Goal: Task Accomplishment & Management: Complete application form

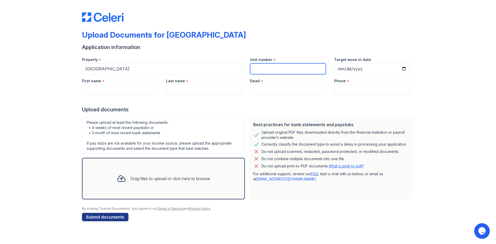
click at [256, 70] on input "Unit number" at bounding box center [288, 68] width 76 height 11
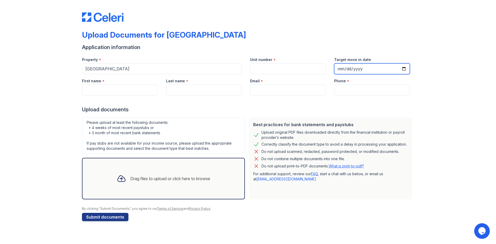
click at [407, 68] on input "Target move in date" at bounding box center [372, 68] width 76 height 11
click at [406, 68] on input "Target move in date" at bounding box center [372, 68] width 76 height 11
click at [405, 68] on input "Target move in date" at bounding box center [372, 68] width 76 height 11
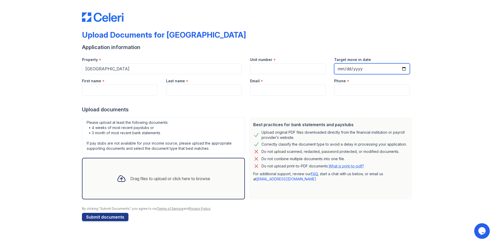
type input "[DATE]"
click at [403, 68] on input "[DATE]" at bounding box center [372, 68] width 76 height 11
click at [349, 41] on div "Upload Documents for [GEOGRAPHIC_DATA]" at bounding box center [248, 36] width 332 height 13
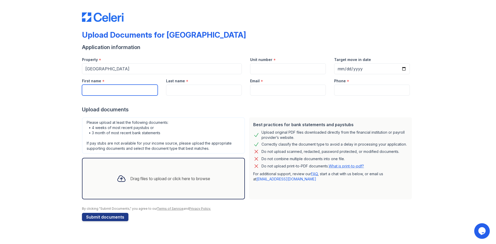
click at [129, 92] on input "First name" at bounding box center [120, 90] width 76 height 11
type input "Lauren"
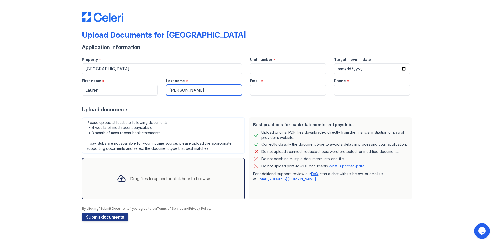
type input "[PERSON_NAME]"
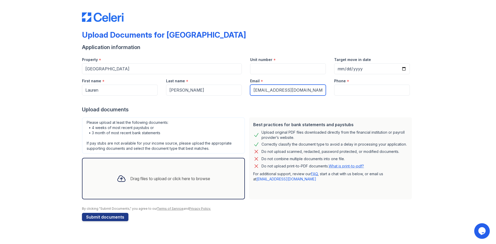
type input "[EMAIL_ADDRESS][DOMAIN_NAME]"
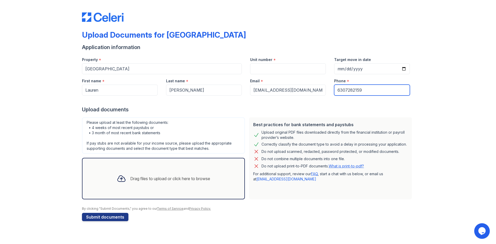
type input "6307282159"
click at [177, 175] on div "Drag files to upload or click here to browse" at bounding box center [170, 178] width 80 height 6
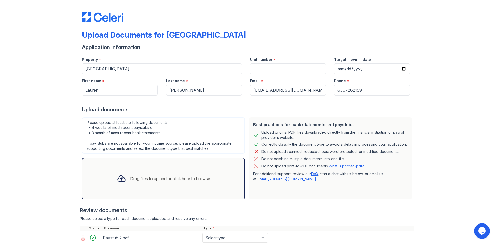
scroll to position [36, 0]
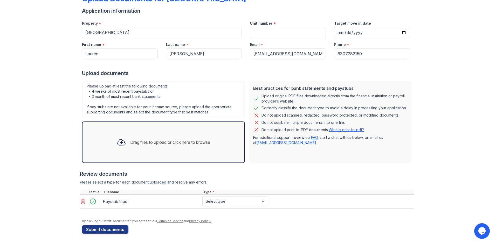
click at [137, 145] on div "Drag files to upload or click here to browse" at bounding box center [170, 142] width 80 height 6
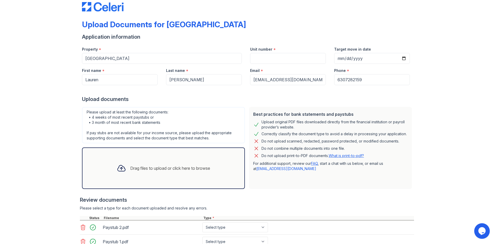
scroll to position [51, 0]
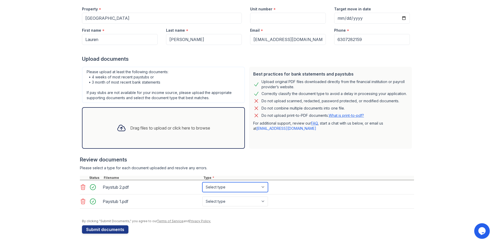
select select "paystub"
click at [294, 156] on div "Review documents" at bounding box center [247, 159] width 334 height 7
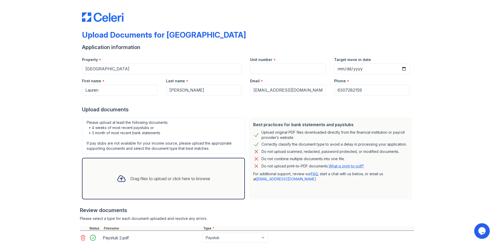
scroll to position [0, 0]
click at [269, 72] on input "Unit number" at bounding box center [288, 68] width 76 height 11
type input "E701-103"
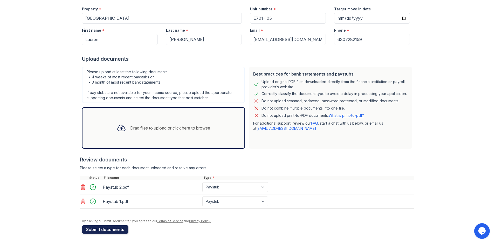
click at [103, 229] on button "Submit documents" at bounding box center [105, 229] width 46 height 8
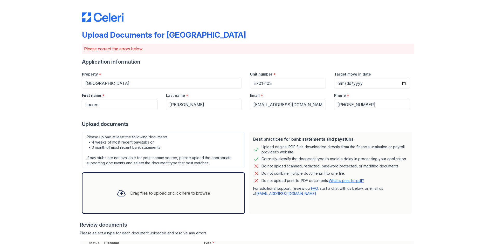
scroll to position [70, 0]
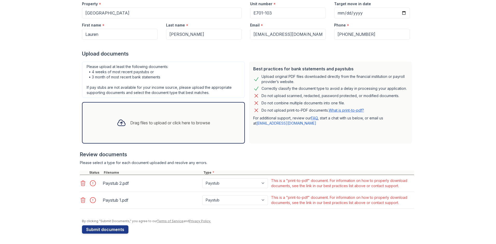
click at [80, 186] on div at bounding box center [83, 182] width 7 height 7
click at [81, 184] on icon at bounding box center [83, 183] width 6 height 6
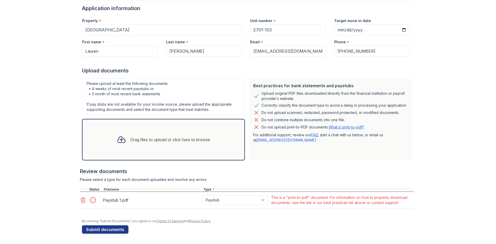
click at [82, 198] on icon at bounding box center [83, 200] width 6 height 6
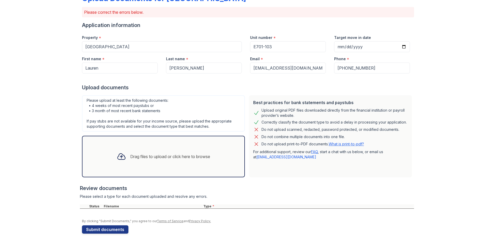
scroll to position [37, 0]
drag, startPoint x: 127, startPoint y: 145, endPoint x: 129, endPoint y: 148, distance: 4.0
click at [130, 148] on div "Drag files to upload or click here to browse" at bounding box center [164, 157] width 102 height 18
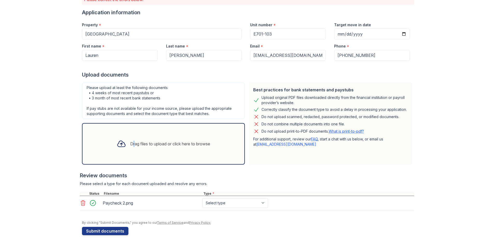
scroll to position [51, 0]
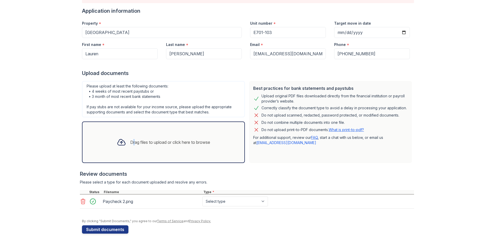
click at [125, 142] on div "Drag files to upload or click here to browse" at bounding box center [164, 142] width 102 height 18
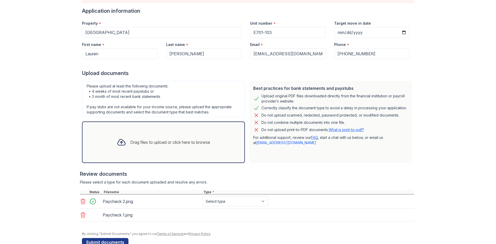
scroll to position [53, 0]
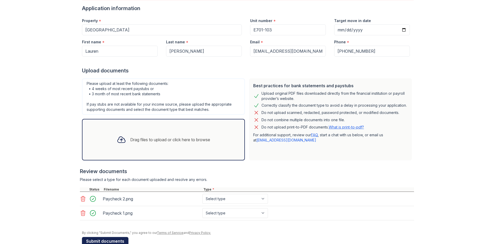
click at [110, 242] on button "Submit documents" at bounding box center [105, 241] width 46 height 8
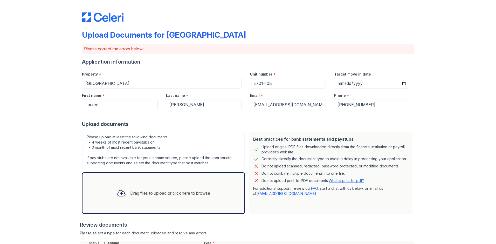
scroll to position [82, 0]
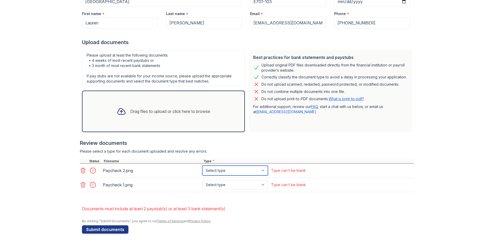
select select "paystub"
click at [107, 229] on button "Submit documents" at bounding box center [105, 229] width 46 height 8
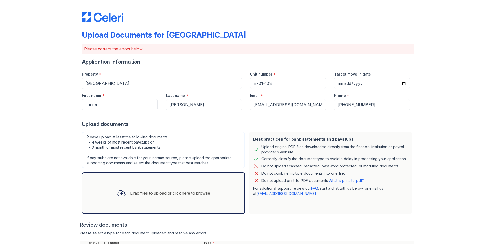
scroll to position [65, 0]
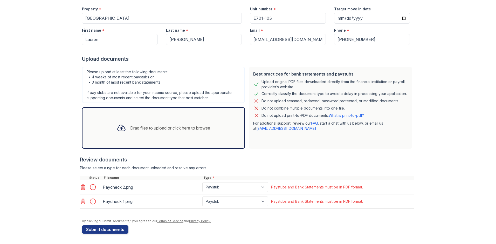
click at [351, 114] on link "What is print-to-pdf?" at bounding box center [346, 115] width 35 height 4
click at [316, 124] on link "FAQ" at bounding box center [314, 123] width 7 height 4
click at [142, 137] on div "Drag files to upload or click here to browse" at bounding box center [163, 127] width 163 height 41
click at [80, 186] on icon at bounding box center [83, 187] width 6 height 6
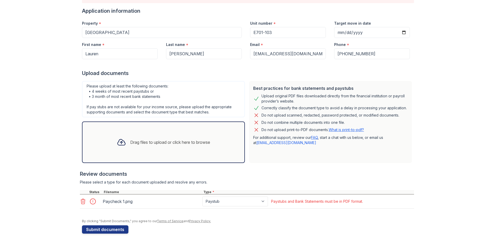
click at [82, 200] on icon at bounding box center [83, 201] width 6 height 6
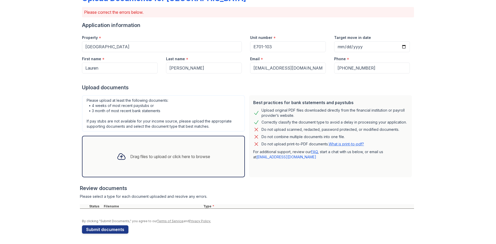
scroll to position [37, 0]
click at [118, 158] on icon at bounding box center [121, 157] width 8 height 6
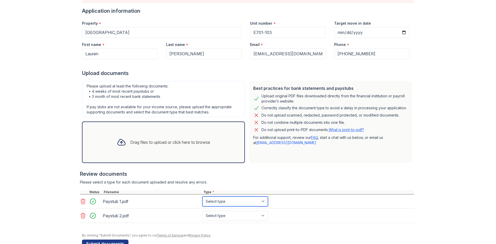
select select "paystub"
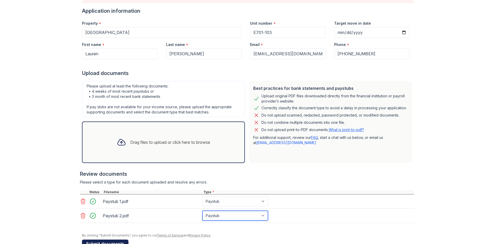
scroll to position [65, 0]
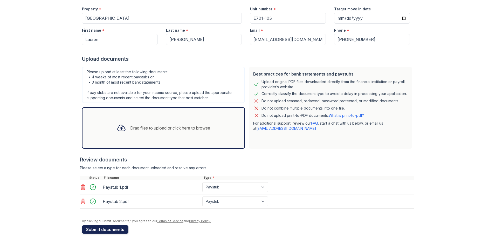
click at [110, 229] on button "Submit documents" at bounding box center [105, 229] width 46 height 8
